Goal: Task Accomplishment & Management: Use online tool/utility

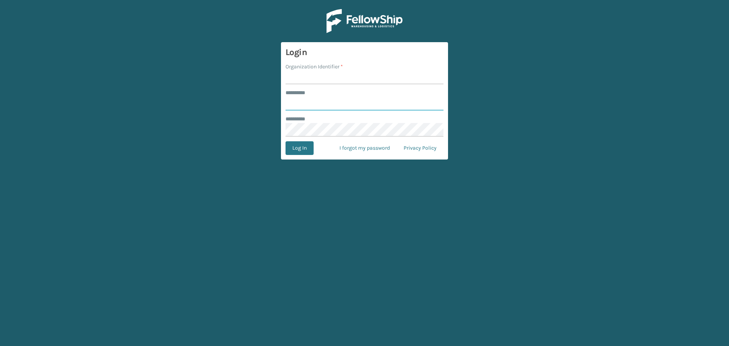
type input "*******"
click at [336, 79] on input "Organization Identifier *" at bounding box center [365, 78] width 158 height 14
type input "SuperAdminOrganization"
click at [298, 147] on button "Log In" at bounding box center [300, 148] width 28 height 14
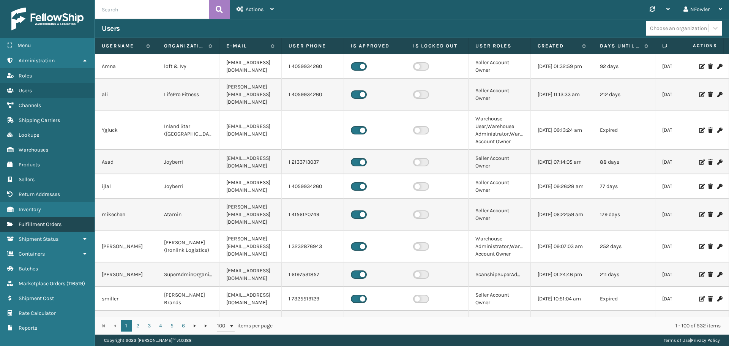
click at [57, 222] on span "Fulfillment Orders" at bounding box center [40, 224] width 43 height 6
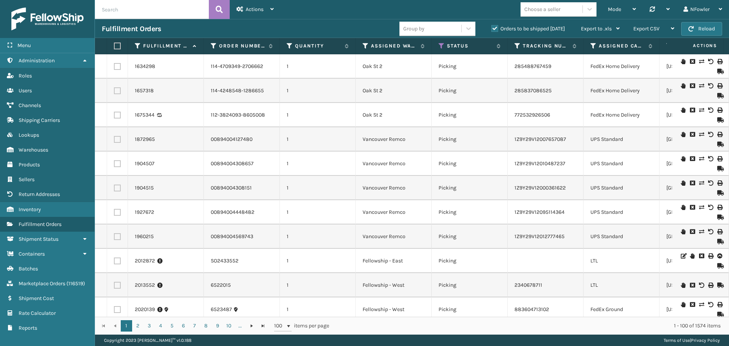
click at [115, 12] on input "text" at bounding box center [152, 9] width 114 height 19
click at [160, 15] on input "text" at bounding box center [152, 9] width 114 height 19
paste input "SO2435614"
type input "SO2435614"
click at [223, 12] on button at bounding box center [219, 9] width 21 height 19
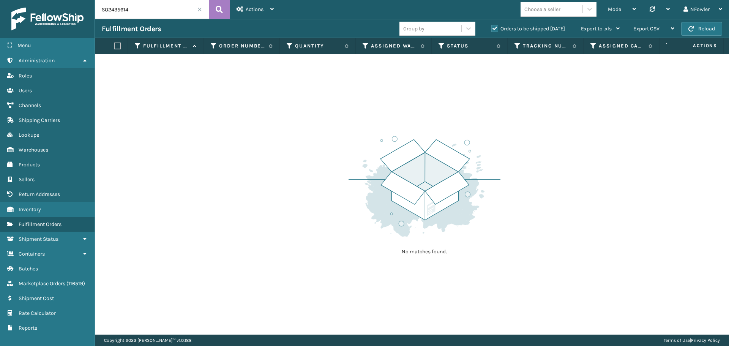
click at [497, 28] on label "Orders to be shipped [DATE]" at bounding box center [528, 28] width 74 height 6
click at [492, 28] on input "Orders to be shipped [DATE]" at bounding box center [491, 26] width 0 height 5
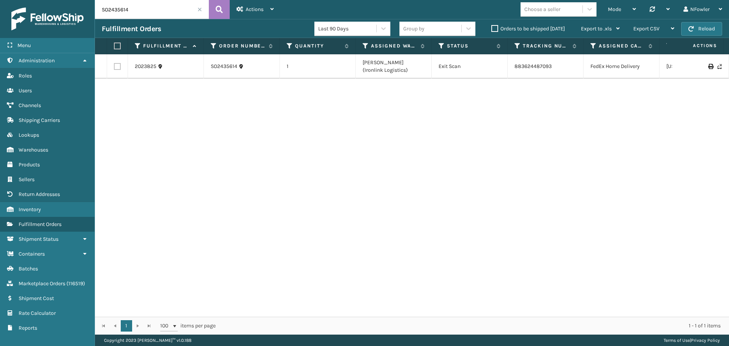
click at [200, 8] on span at bounding box center [199, 9] width 5 height 5
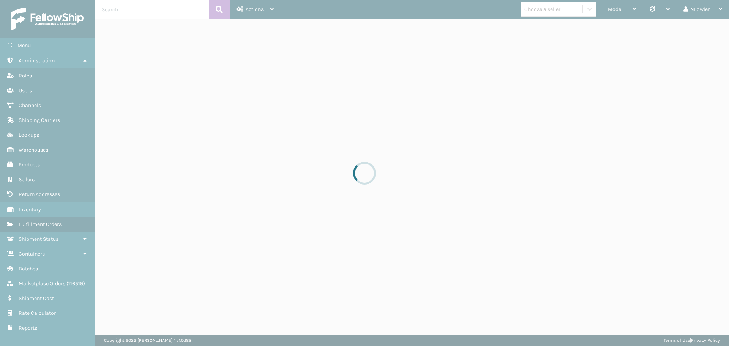
click at [122, 12] on div at bounding box center [364, 173] width 729 height 346
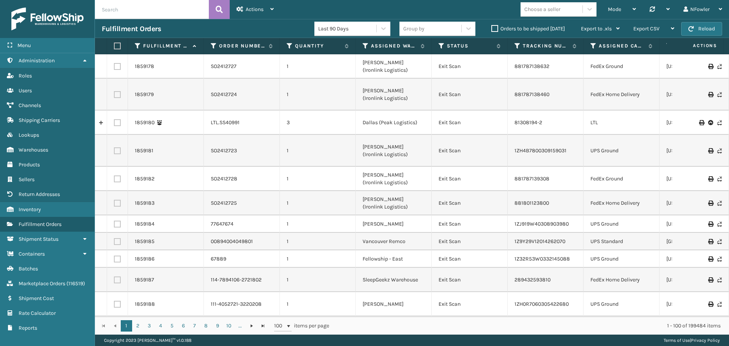
click at [131, 12] on input "text" at bounding box center [152, 9] width 114 height 19
paste input "25538539"
click at [216, 8] on icon at bounding box center [219, 9] width 7 height 11
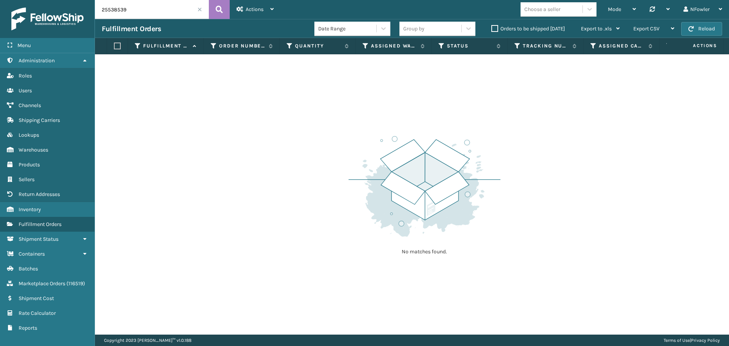
click at [114, 12] on input "25538539" at bounding box center [152, 9] width 114 height 19
paste input "40497"
click at [215, 13] on button at bounding box center [219, 9] width 21 height 19
click at [121, 8] on input "25540497" at bounding box center [152, 9] width 114 height 19
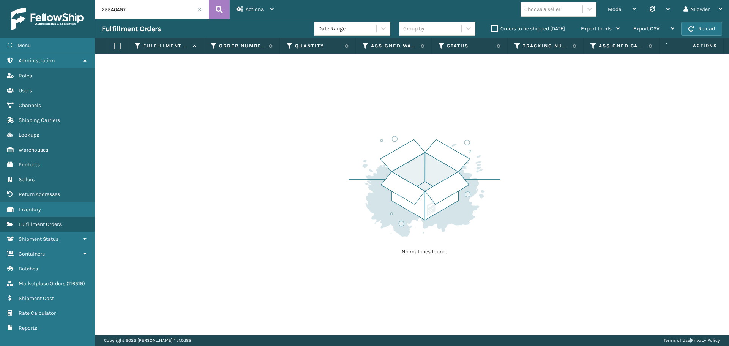
click at [121, 8] on input "25540497" at bounding box center [152, 9] width 114 height 19
paste input "105779"
click at [226, 11] on button at bounding box center [219, 9] width 21 height 19
click at [111, 8] on input "25105779" at bounding box center [152, 9] width 114 height 19
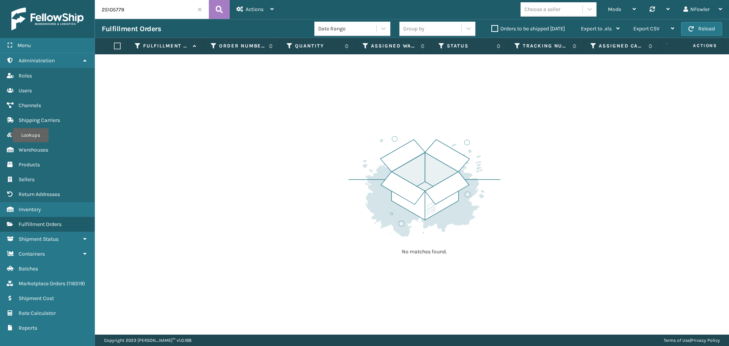
paste input "4900651"
click at [219, 10] on icon at bounding box center [219, 9] width 7 height 11
click at [118, 6] on input "24900651" at bounding box center [152, 9] width 114 height 19
click at [116, 8] on input "24900651" at bounding box center [152, 9] width 114 height 19
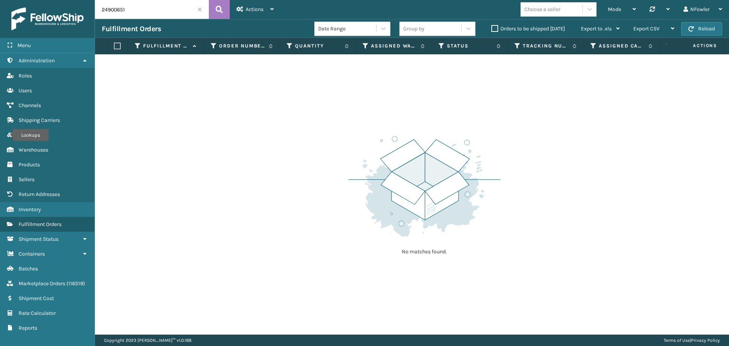
paste input "86632"
type input "24866321"
click at [216, 8] on icon at bounding box center [219, 9] width 7 height 11
